Goal: Transaction & Acquisition: Purchase product/service

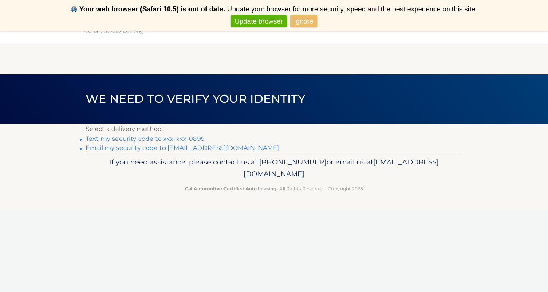
click at [169, 139] on link "Text my security code to xxx-xxx-0899" at bounding box center [145, 138] width 119 height 7
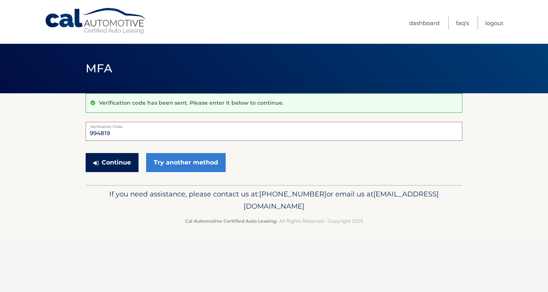
type input "994819"
click at [105, 159] on button "Continue" at bounding box center [112, 162] width 53 height 19
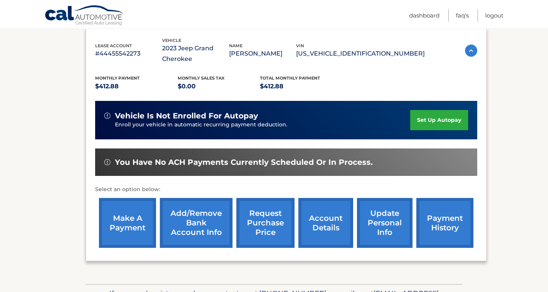
scroll to position [127, 0]
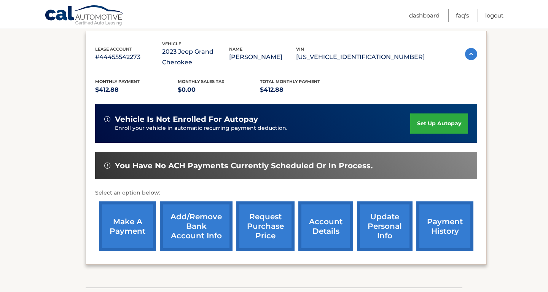
click at [119, 228] on link "make a payment" at bounding box center [127, 226] width 57 height 50
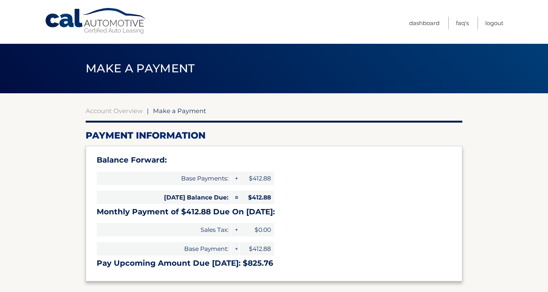
select select "MmFlOTMzYTItNDdmZC00YzYyLWI1MjItNTAwMDJlYTY4NmVj"
click at [112, 112] on link "Account Overview" at bounding box center [114, 111] width 57 height 8
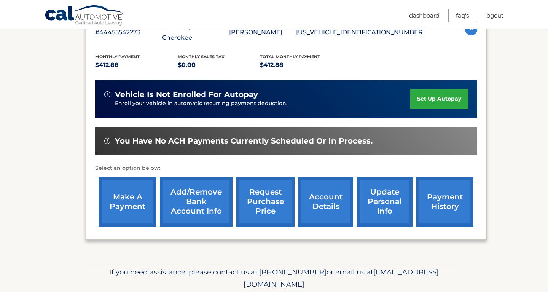
scroll to position [152, 0]
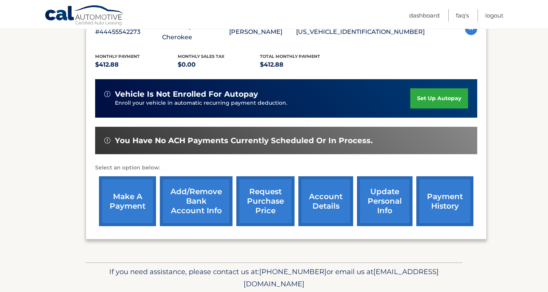
click at [435, 201] on link "payment history" at bounding box center [444, 201] width 57 height 50
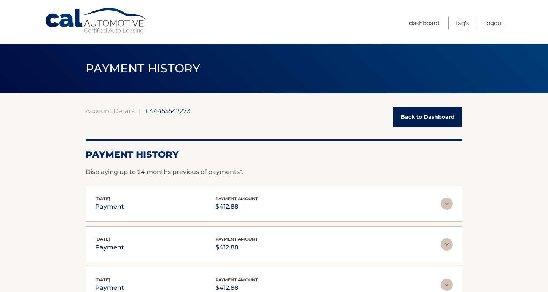
click at [411, 118] on link "Back to Dashboard" at bounding box center [427, 117] width 69 height 20
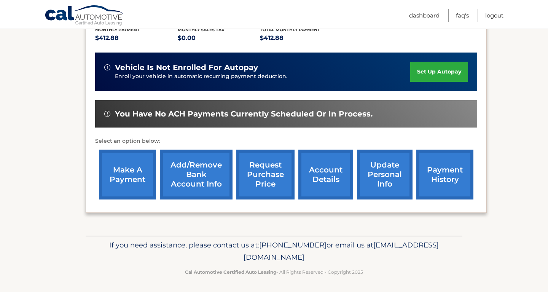
scroll to position [178, 0]
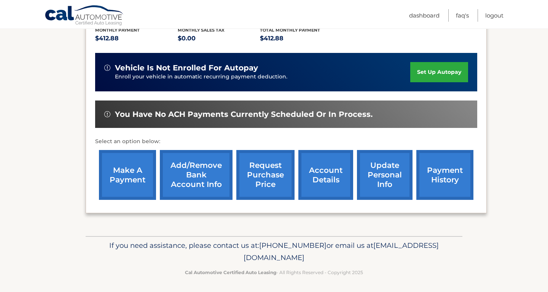
click at [127, 185] on link "make a payment" at bounding box center [127, 175] width 57 height 50
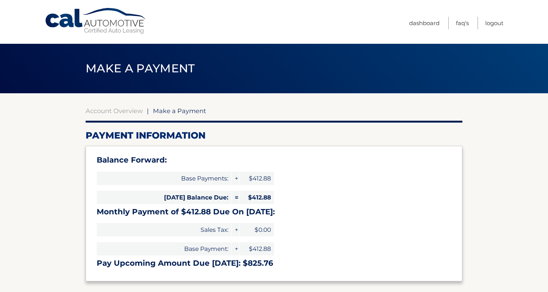
select select "MmFlOTMzYTItNDdmZC00YzYyLWI1MjItNTAwMDJlYTY4NmVj"
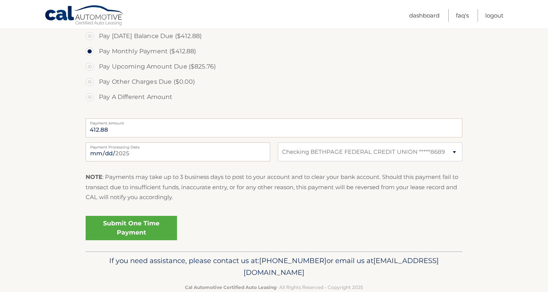
scroll to position [244, 0]
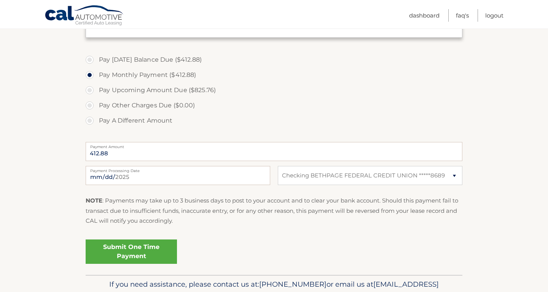
click at [123, 57] on label "Pay Today's Balance Due ($412.88)" at bounding box center [274, 59] width 377 height 15
click at [96, 57] on input "Pay Today's Balance Due ($412.88)" at bounding box center [93, 58] width 8 height 12
radio input "true"
click at [132, 250] on link "Submit One Time Payment" at bounding box center [131, 251] width 91 height 24
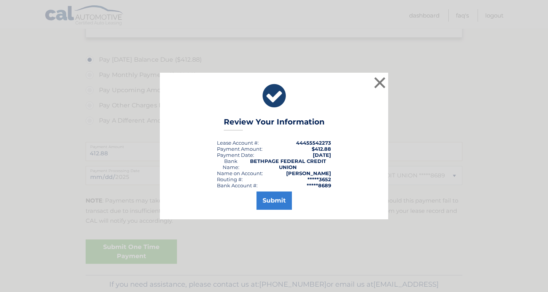
click at [281, 202] on button "Submit" at bounding box center [273, 200] width 35 height 18
